Goal: Check status: Check status

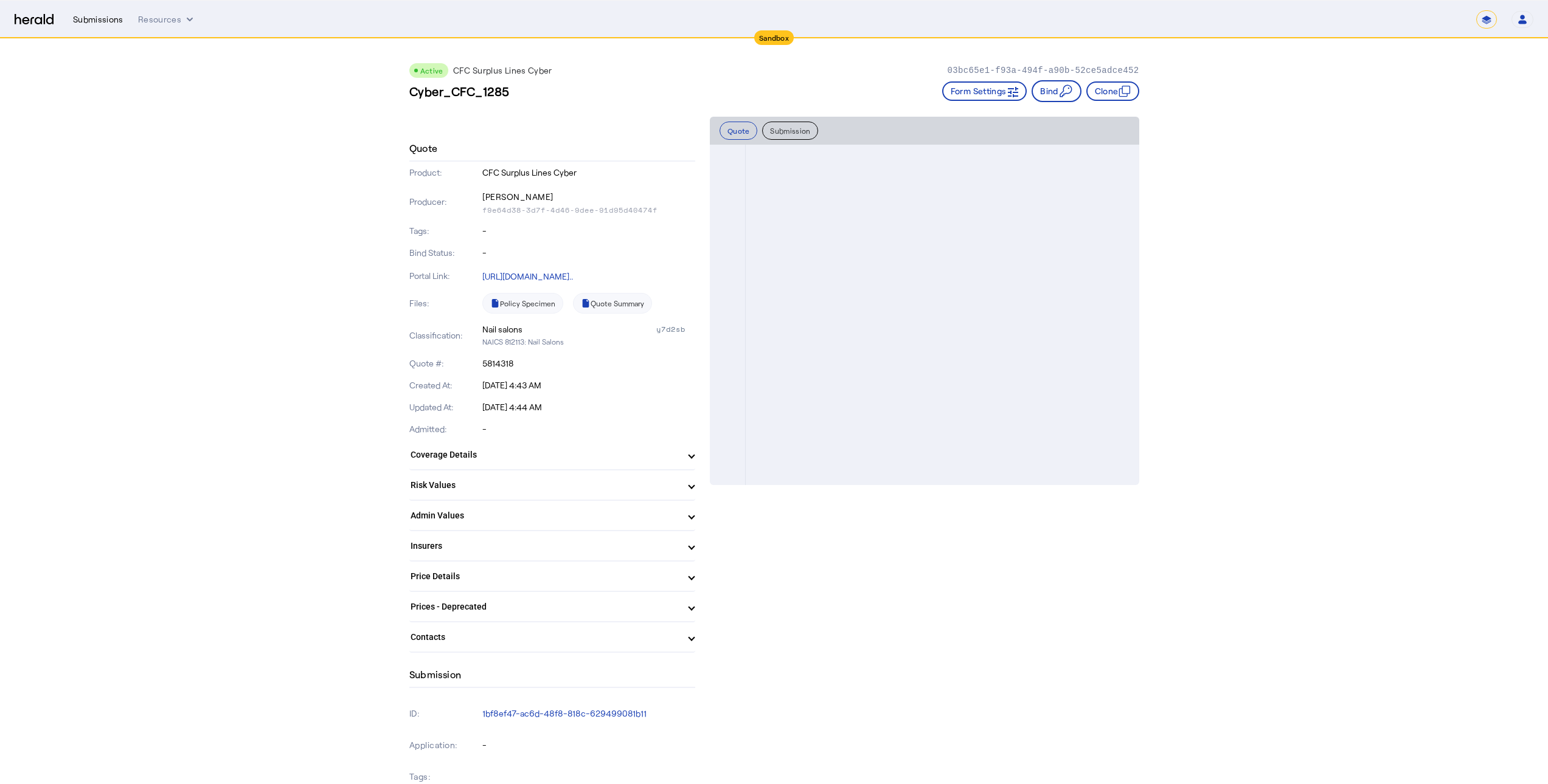
scroll to position [669, 0]
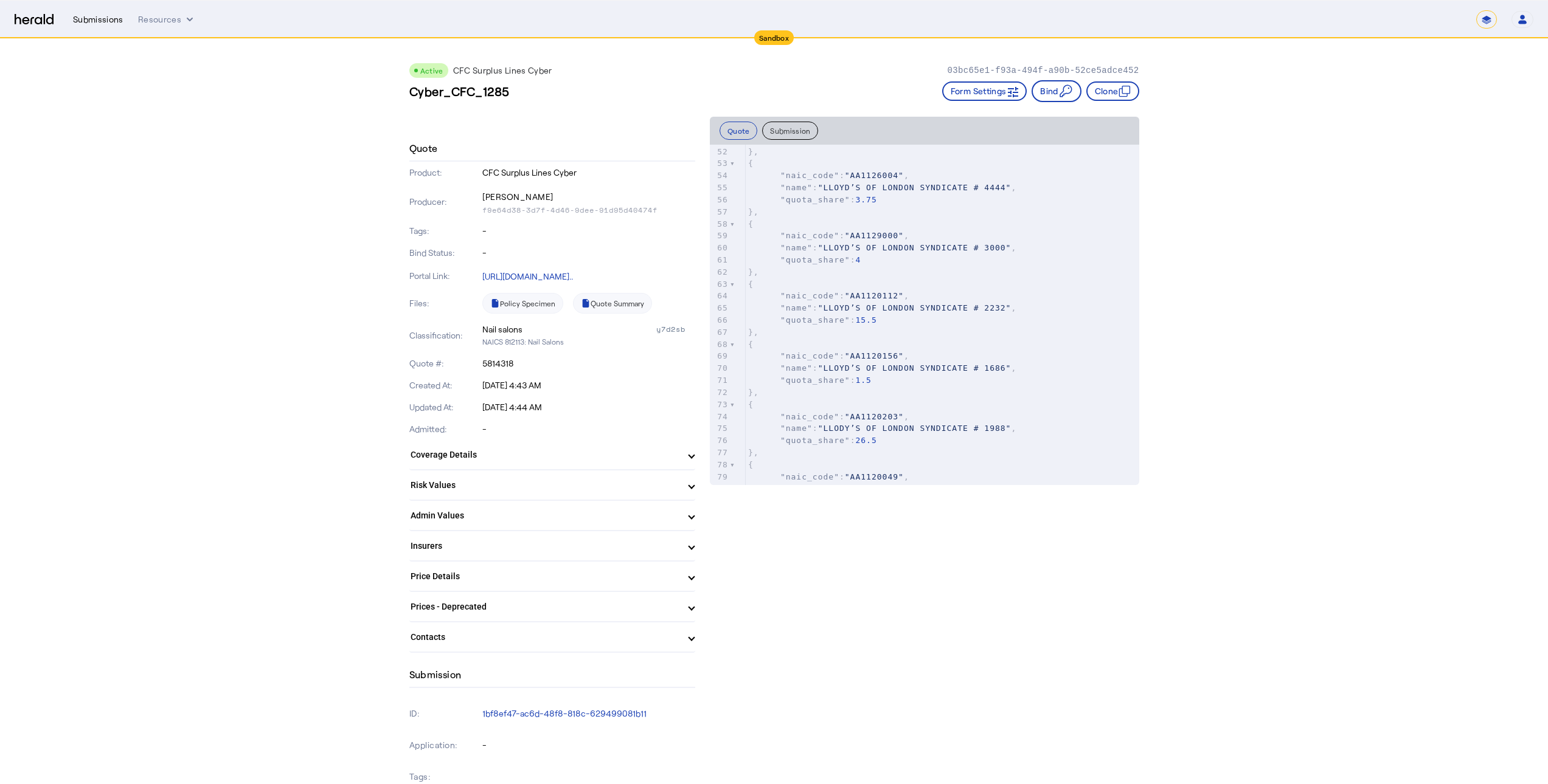
click at [106, 14] on div "Submissions" at bounding box center [98, 19] width 51 height 12
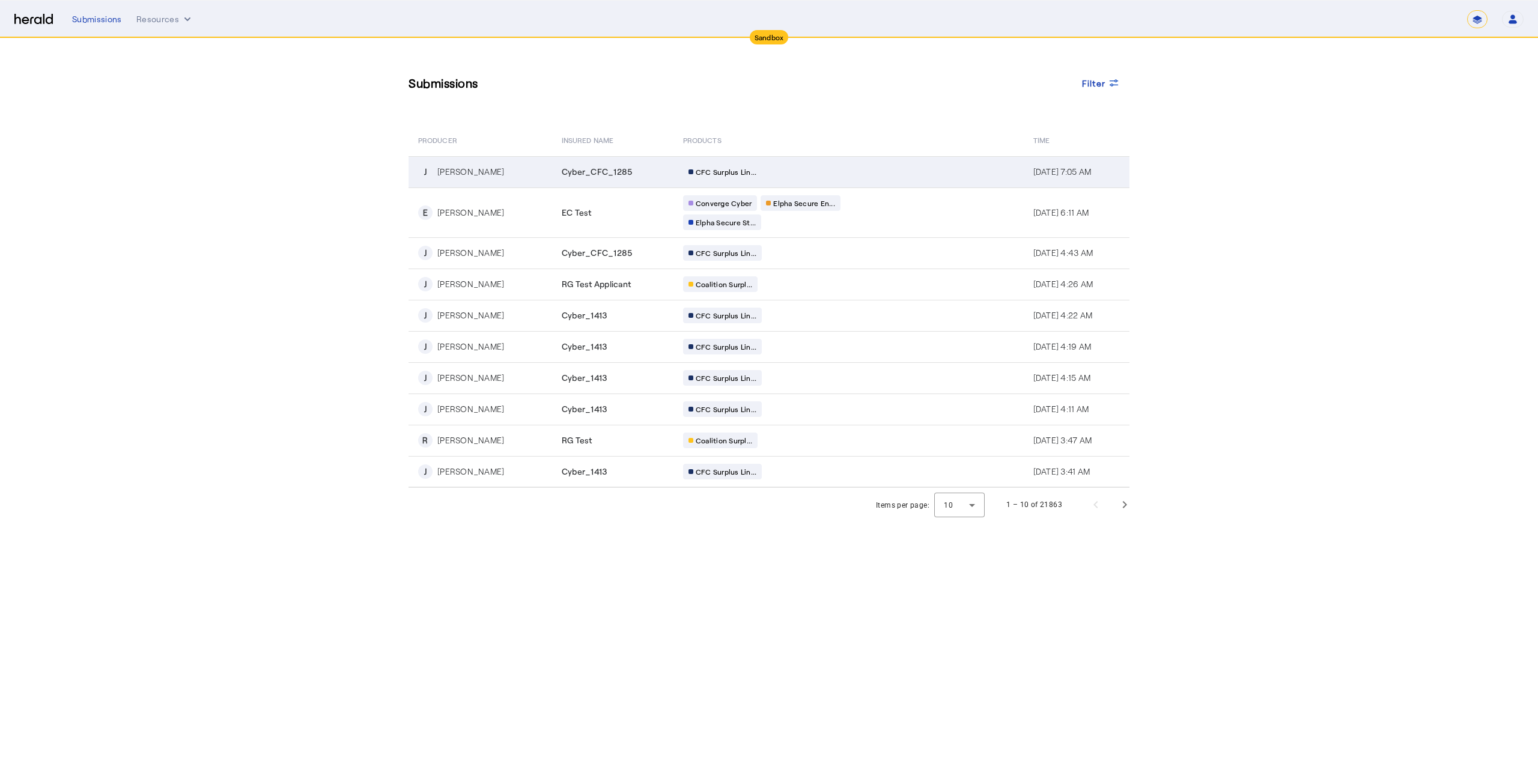
click at [600, 171] on span "Cyber_CFC_1285" at bounding box center [597, 172] width 71 height 12
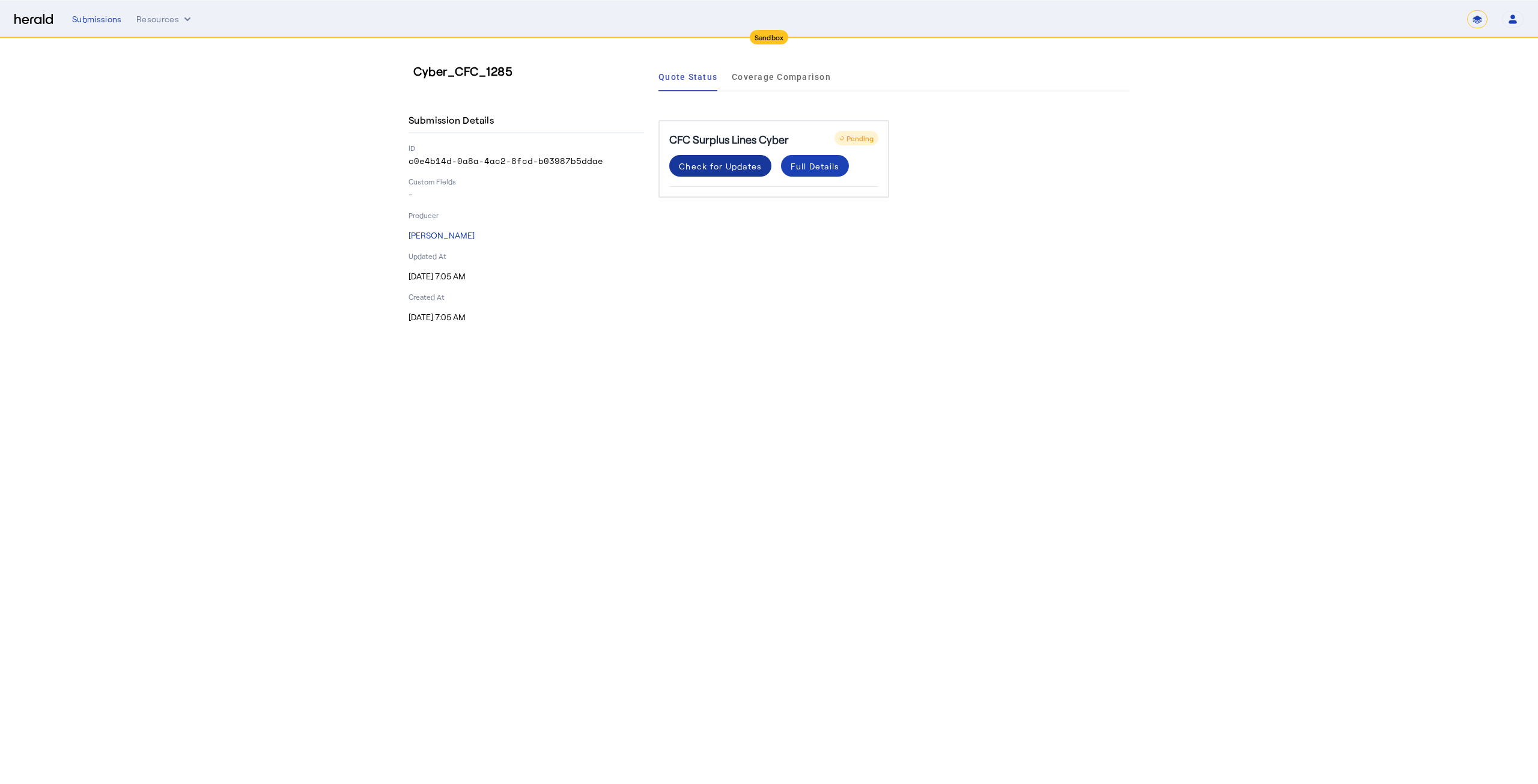
click at [714, 165] on div "Check for Updates" at bounding box center [720, 166] width 83 height 13
click at [807, 170] on div "Full Details" at bounding box center [814, 166] width 48 height 13
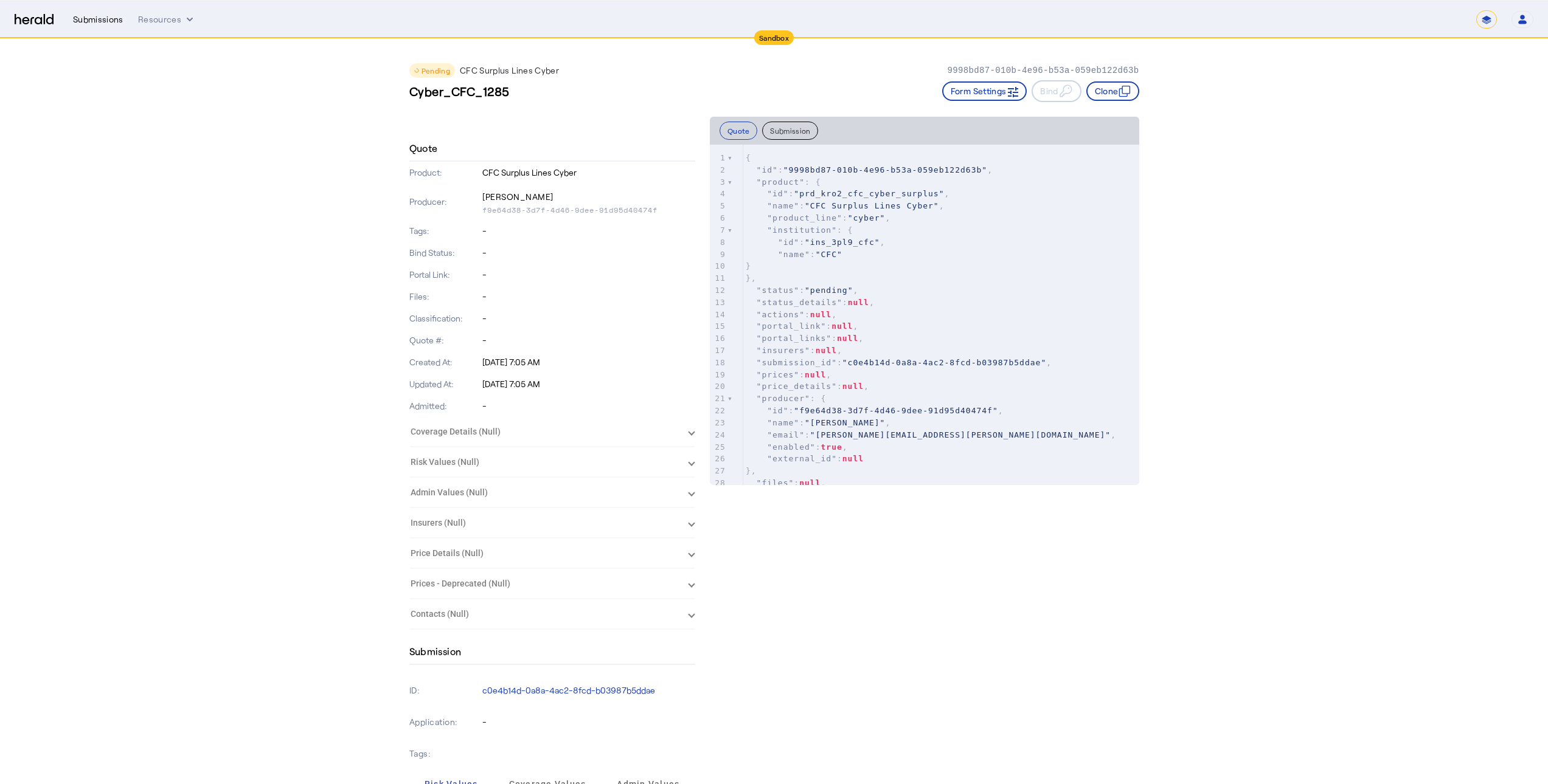
click at [106, 21] on div "Submissions" at bounding box center [98, 19] width 51 height 12
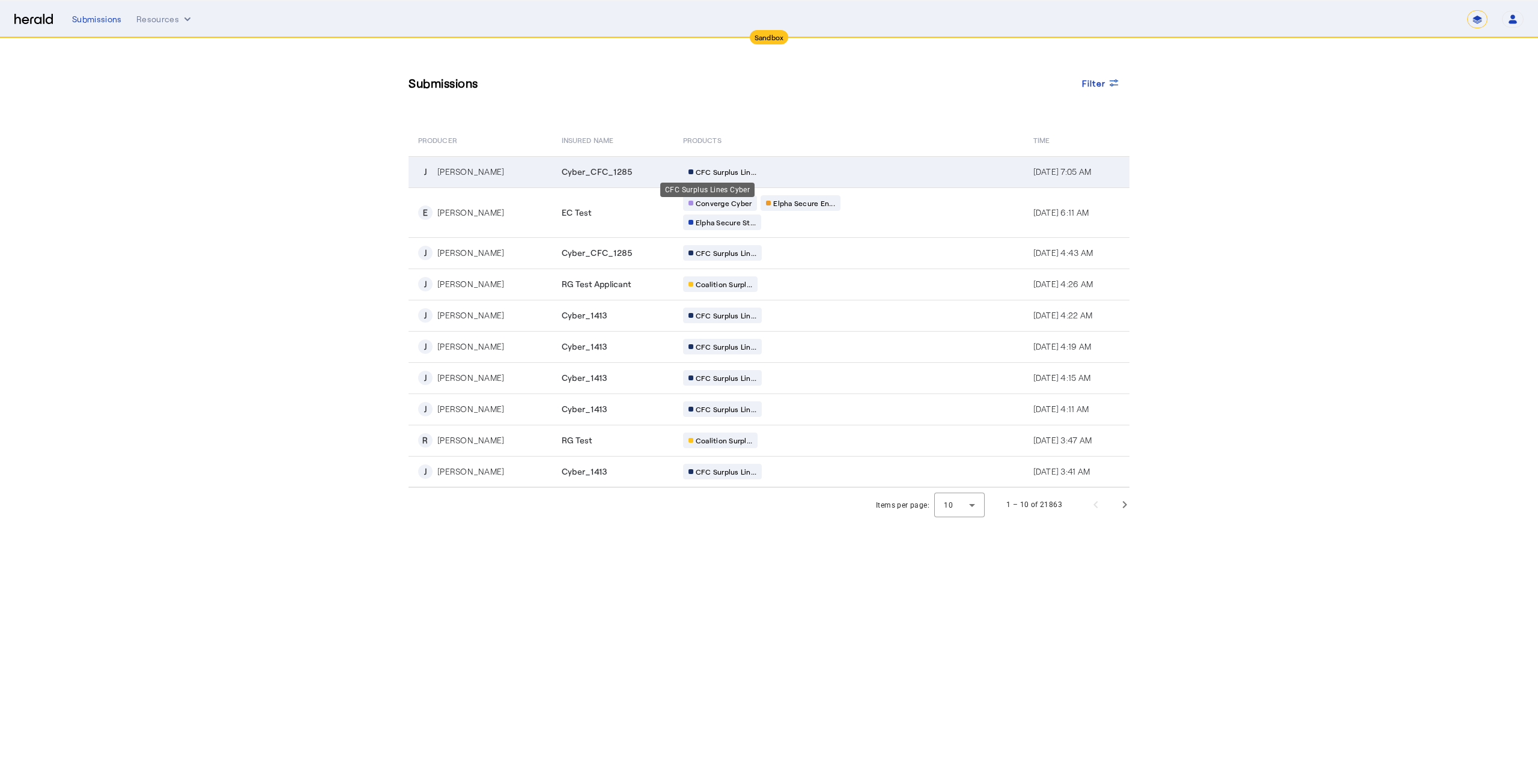
click at [702, 168] on span "CFC Surplus Lin..." at bounding box center [726, 172] width 61 height 10
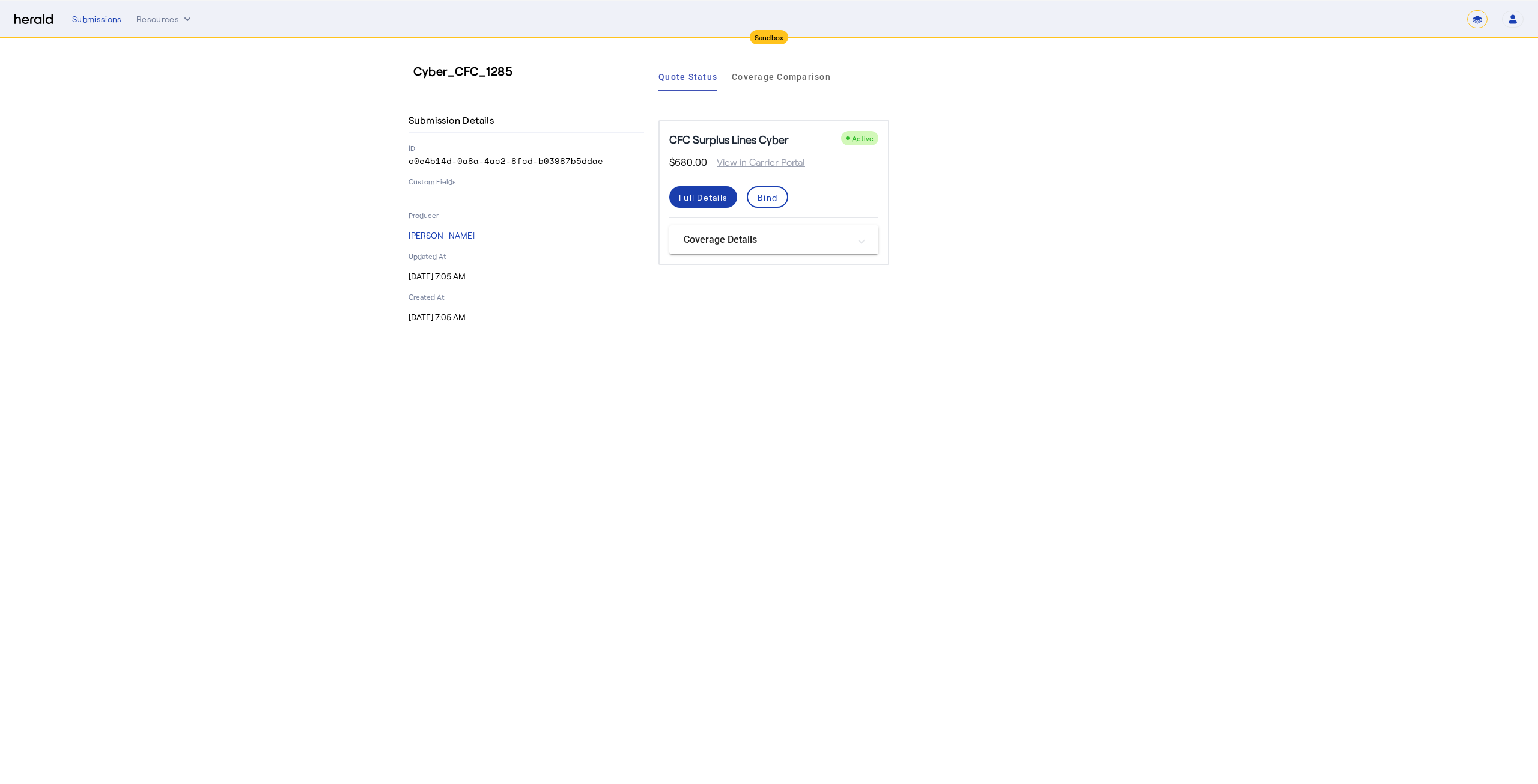
click at [701, 191] on div "Full Details" at bounding box center [702, 197] width 48 height 13
